Goal: Task Accomplishment & Management: Manage account settings

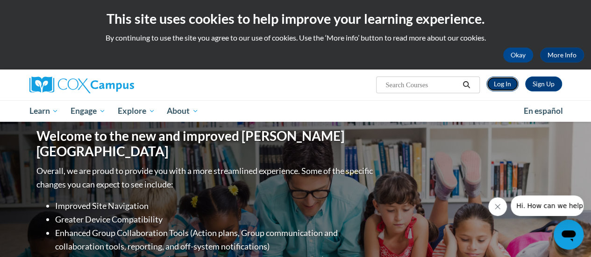
click at [497, 85] on link "Log In" at bounding box center [502, 84] width 32 height 15
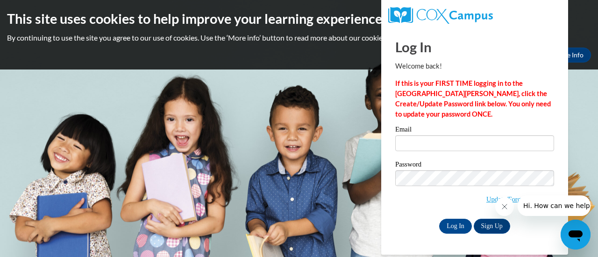
click at [500, 207] on icon "Close message from company" at bounding box center [503, 206] width 7 height 7
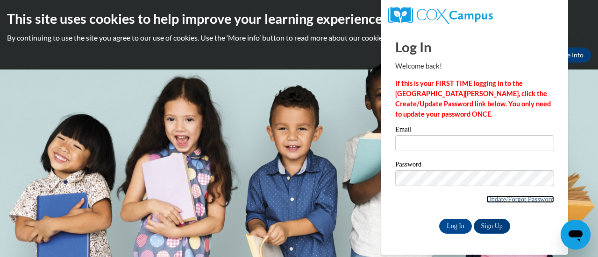
click at [499, 199] on link "Update/Forgot Password" at bounding box center [520, 199] width 68 height 7
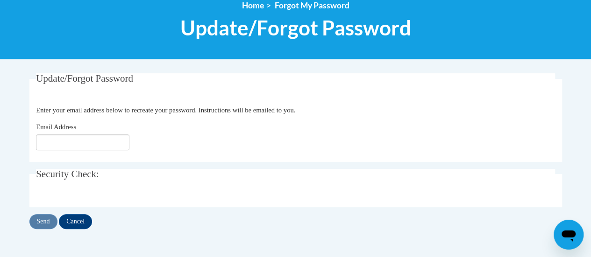
scroll to position [115, 0]
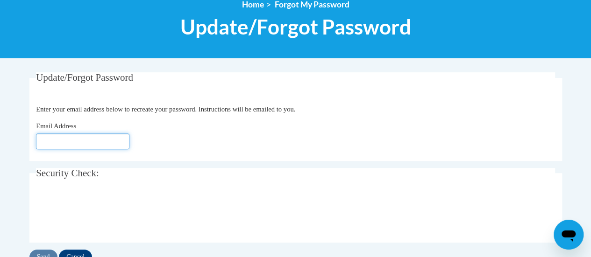
click at [105, 138] on input "Email Address" at bounding box center [82, 142] width 93 height 16
type input "rebecca.bohn@rusd.org"
click at [150, 142] on div "Email Address rebecca.bohn@rusd.org" at bounding box center [295, 135] width 519 height 29
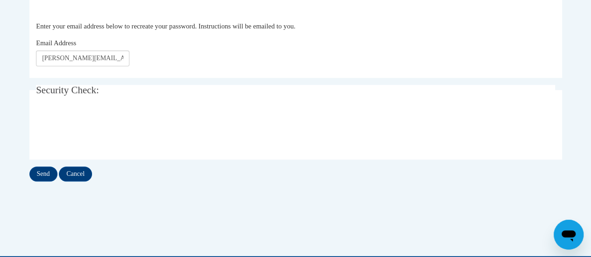
scroll to position [196, 0]
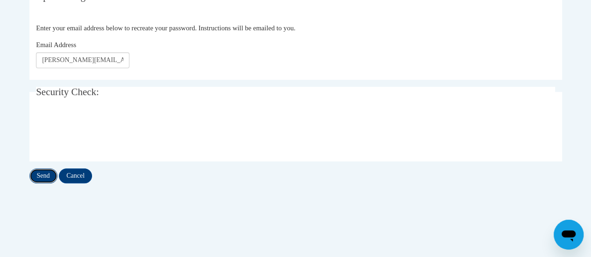
click at [47, 172] on input "Send" at bounding box center [43, 176] width 28 height 15
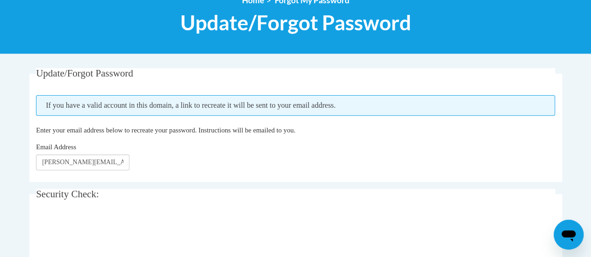
scroll to position [131, 0]
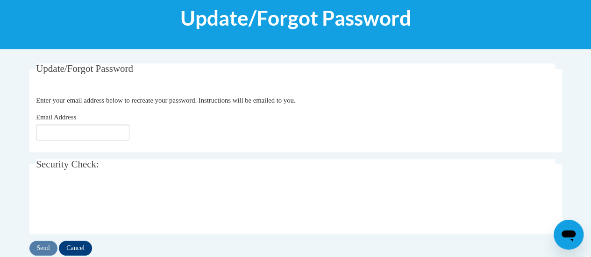
scroll to position [122, 0]
